Goal: Task Accomplishment & Management: Manage account settings

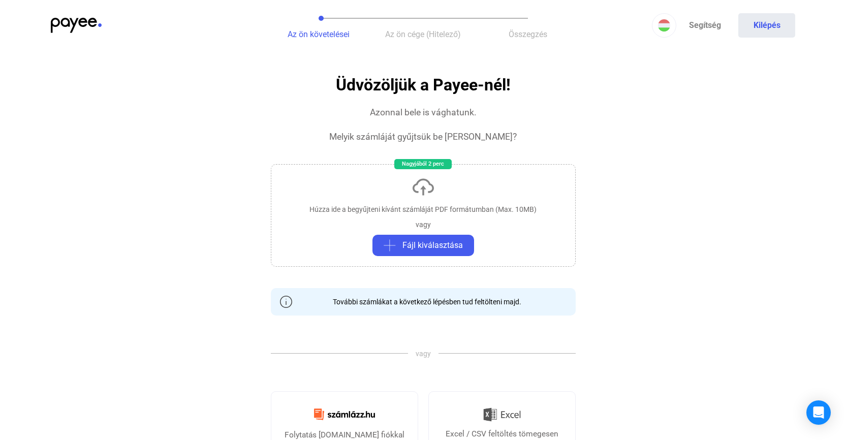
click at [72, 18] on img at bounding box center [76, 25] width 51 height 15
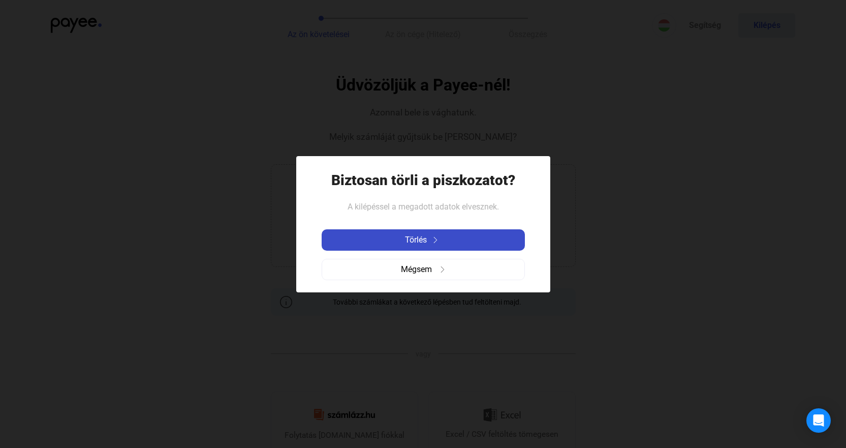
click at [433, 241] on img at bounding box center [436, 240] width 12 height 6
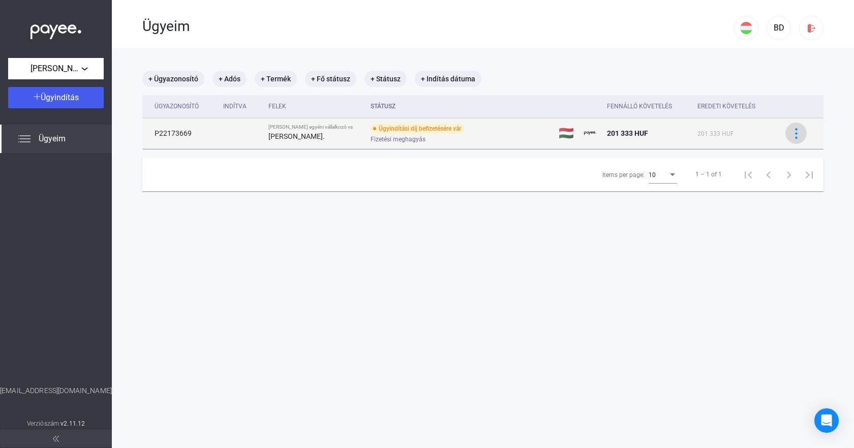
click at [795, 134] on div at bounding box center [795, 133] width 15 height 11
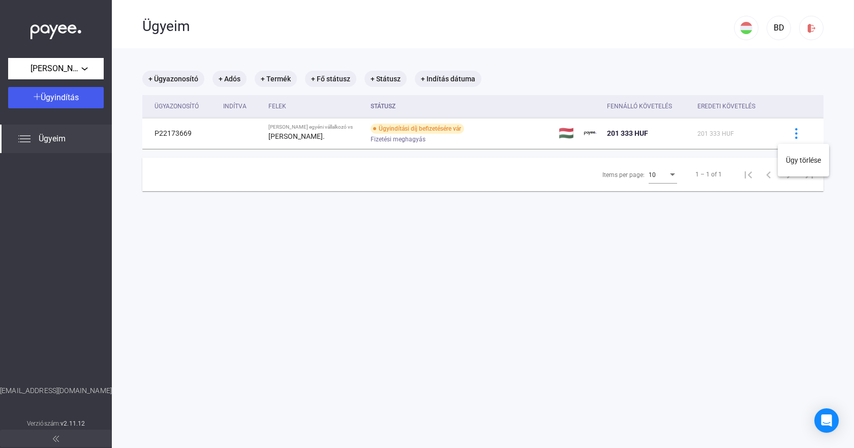
click at [465, 235] on div at bounding box center [427, 224] width 854 height 448
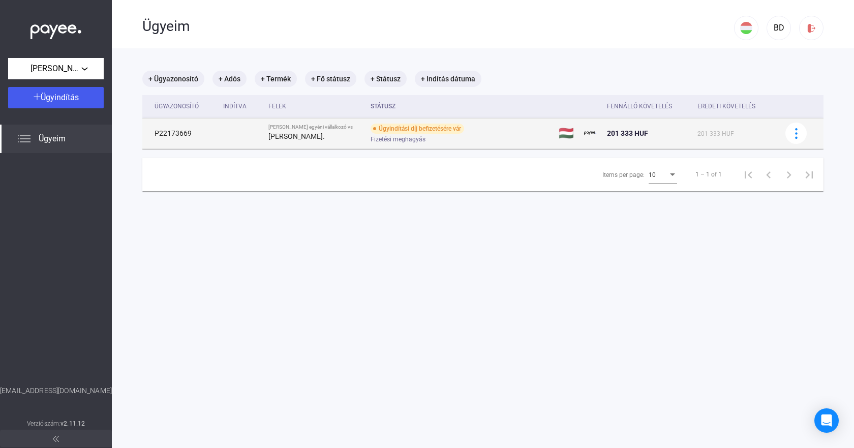
click at [336, 139] on div "[PERSON_NAME]." at bounding box center [315, 136] width 94 height 12
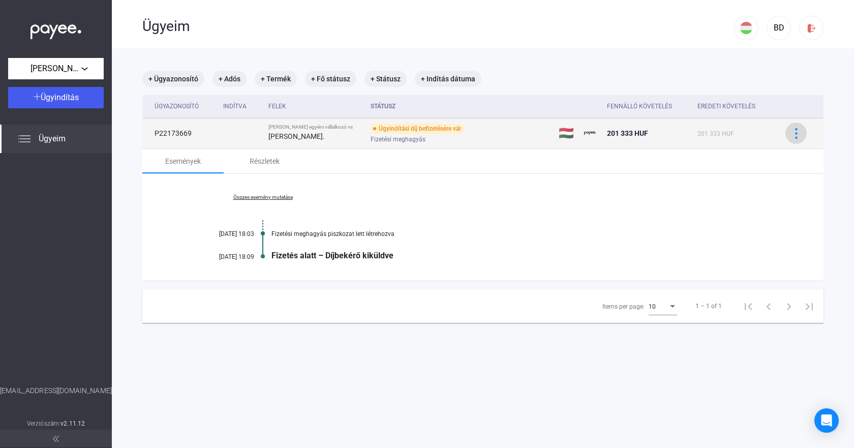
click at [791, 138] on img at bounding box center [796, 133] width 11 height 11
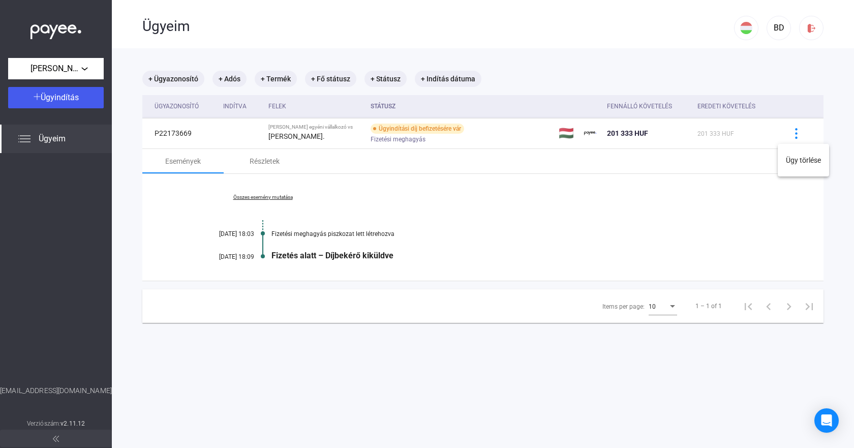
click at [787, 66] on div at bounding box center [427, 224] width 854 height 448
click at [770, 24] on div "BD" at bounding box center [778, 28] width 17 height 12
